Goal: Find specific page/section: Find specific page/section

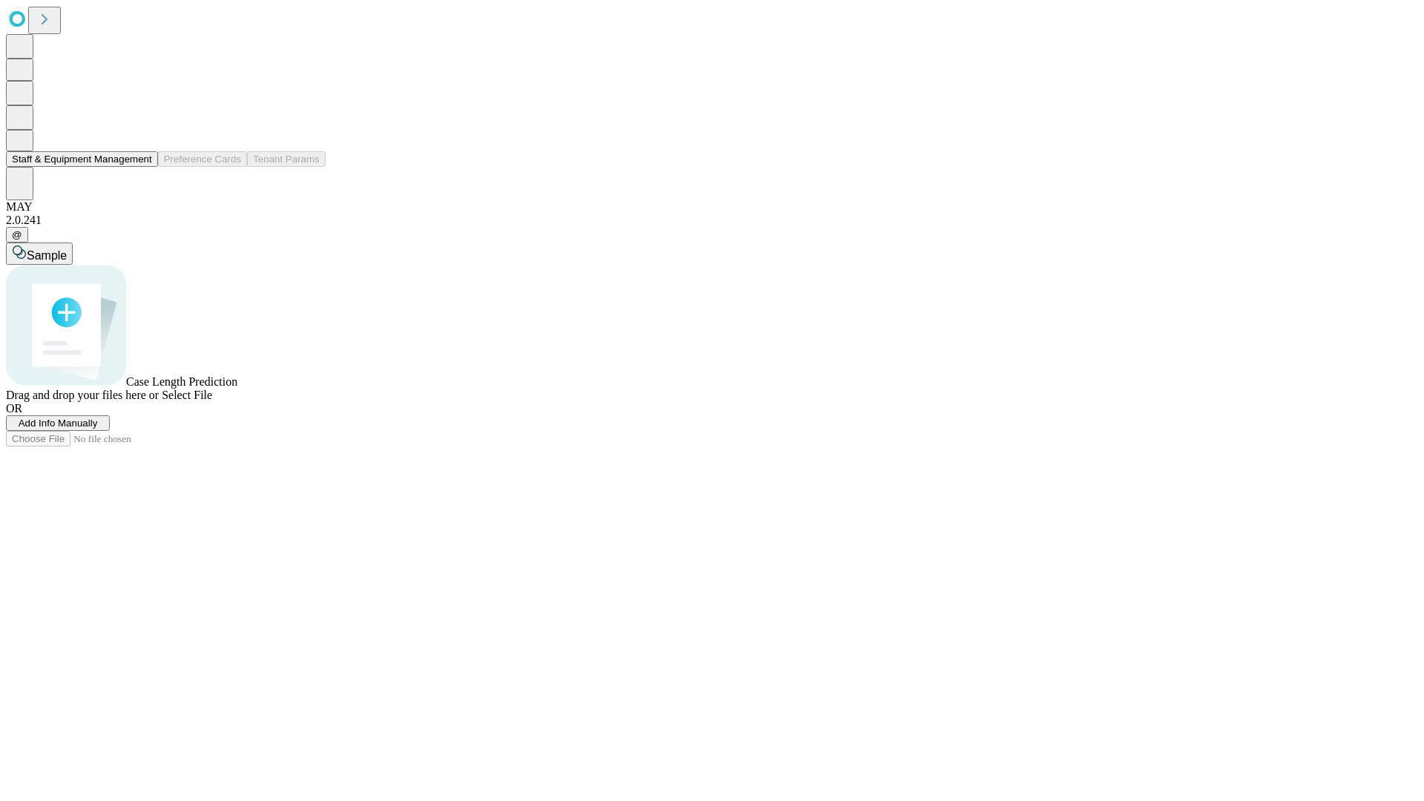
click at [142, 167] on button "Staff & Equipment Management" at bounding box center [82, 159] width 152 height 16
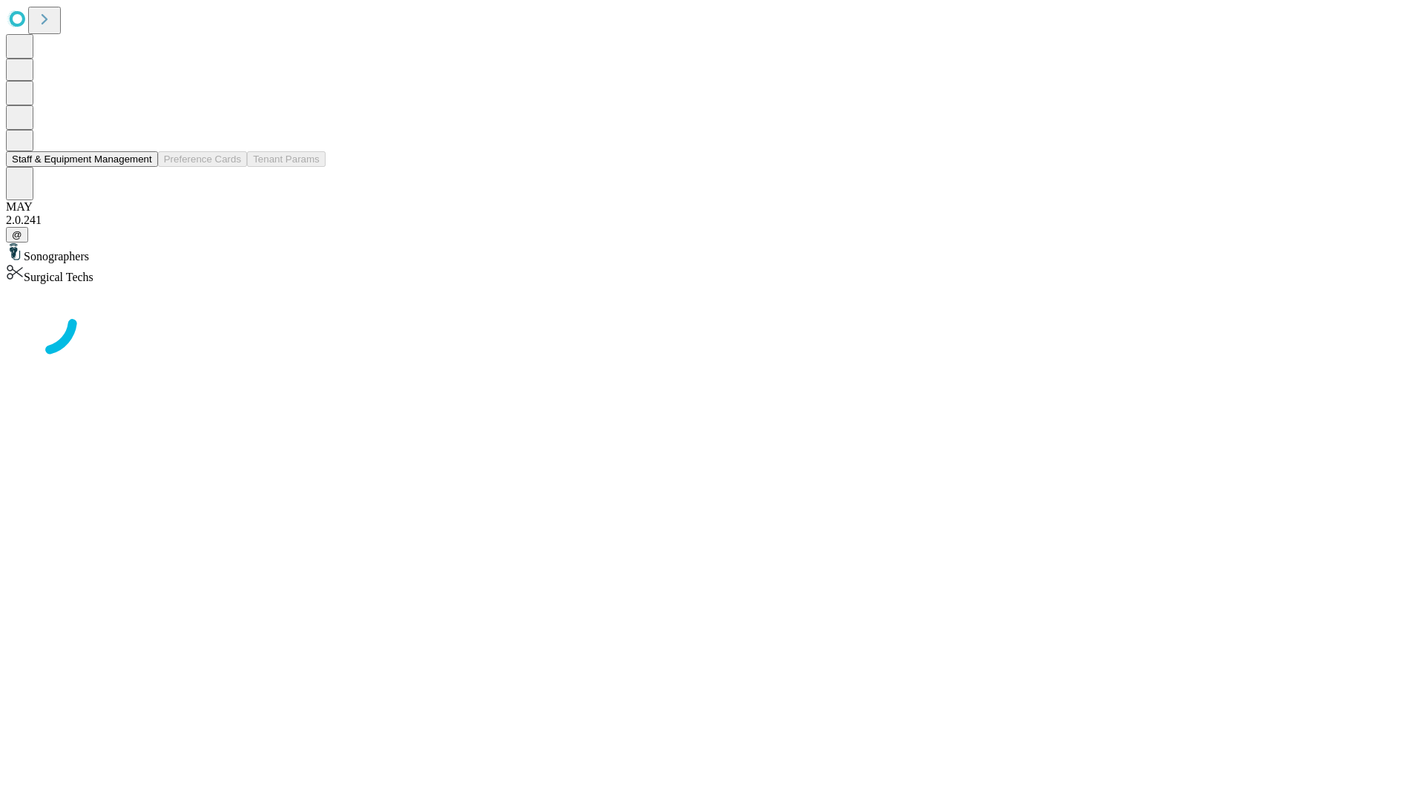
click at [142, 167] on button "Staff & Equipment Management" at bounding box center [82, 159] width 152 height 16
